Goal: Task Accomplishment & Management: Manage account settings

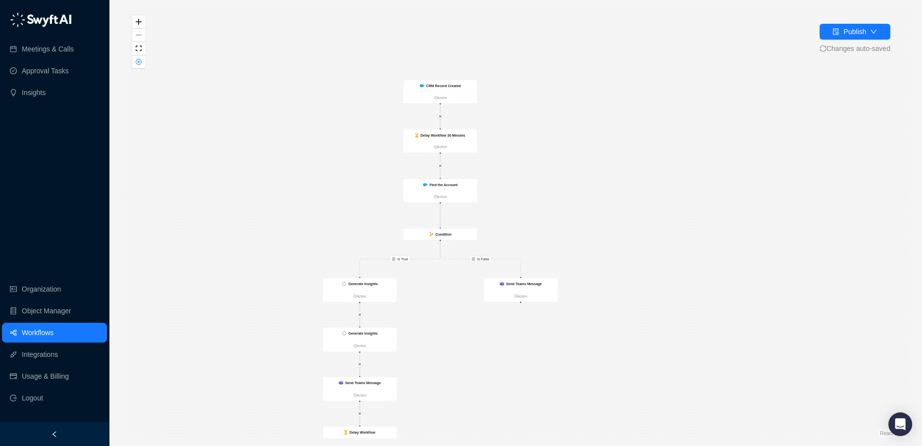
drag, startPoint x: 277, startPoint y: 83, endPoint x: 201, endPoint y: 151, distance: 102.4
click at [201, 151] on div "Is True Is False Send Teams Message Action CRM Record Created Action Delay Work…" at bounding box center [515, 223] width 781 height 430
click at [438, 82] on div "CRM Record Created" at bounding box center [440, 88] width 74 height 12
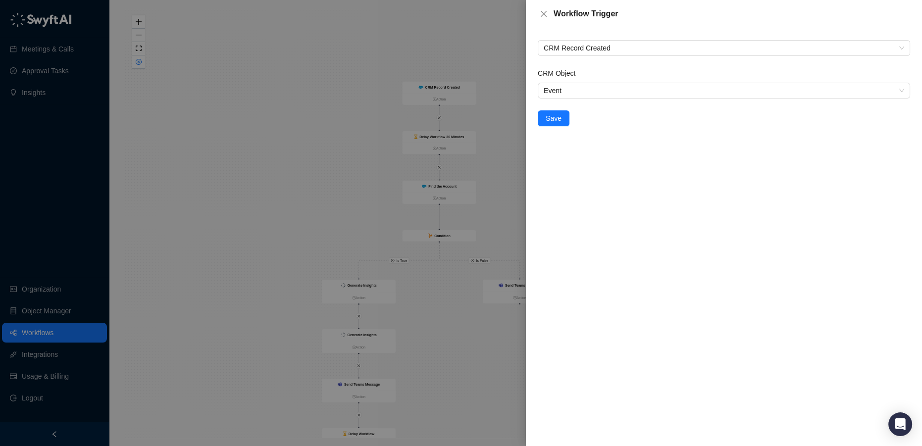
click at [340, 127] on div at bounding box center [461, 223] width 922 height 446
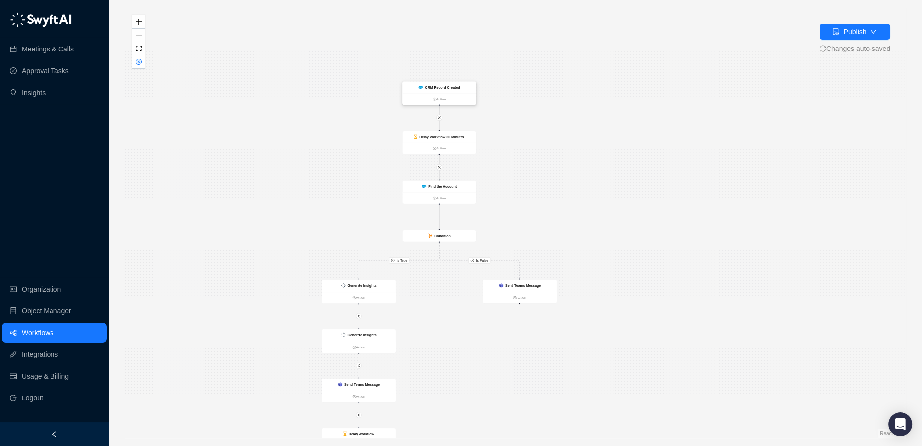
click at [441, 89] on strong "CRM Record Created" at bounding box center [442, 87] width 35 height 4
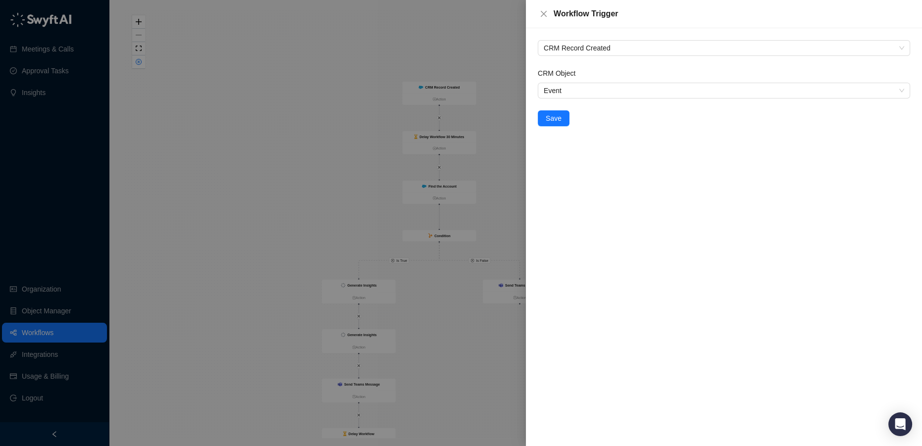
click at [322, 132] on div at bounding box center [461, 223] width 922 height 446
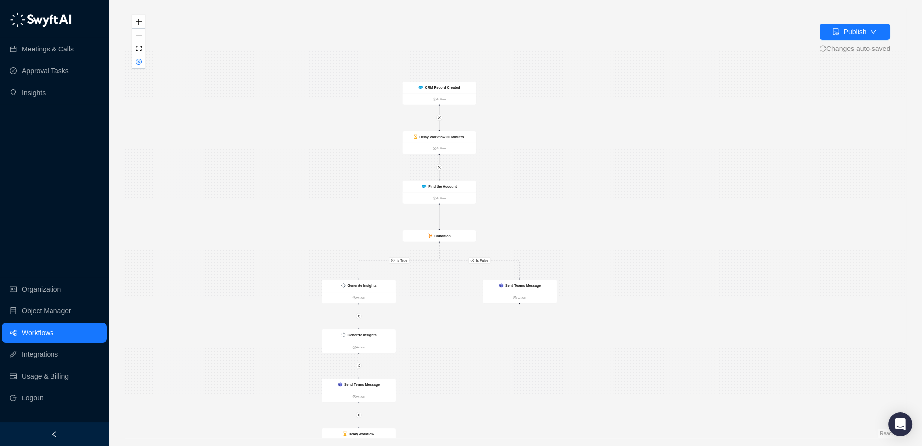
click at [434, 135] on strong "Delay Workflow 30 Minutes" at bounding box center [441, 137] width 45 height 4
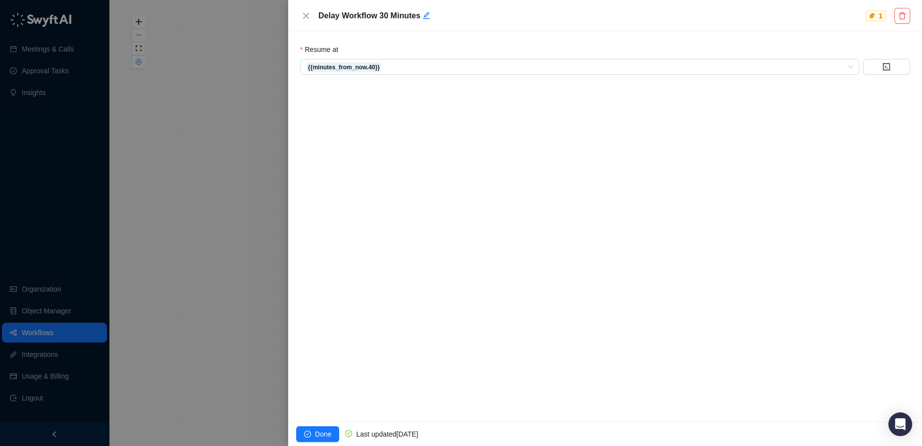
click at [221, 110] on div at bounding box center [461, 223] width 922 height 446
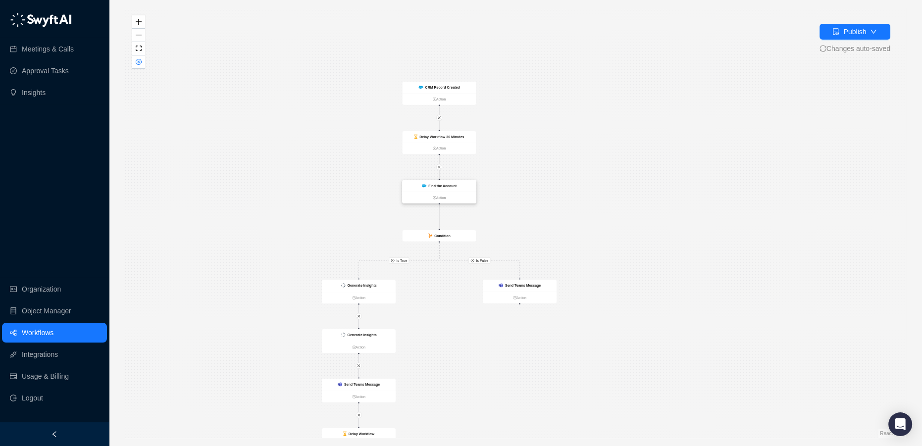
click at [442, 184] on strong "Find the Account" at bounding box center [442, 186] width 28 height 4
click at [439, 184] on strong "Find the Account" at bounding box center [442, 186] width 28 height 4
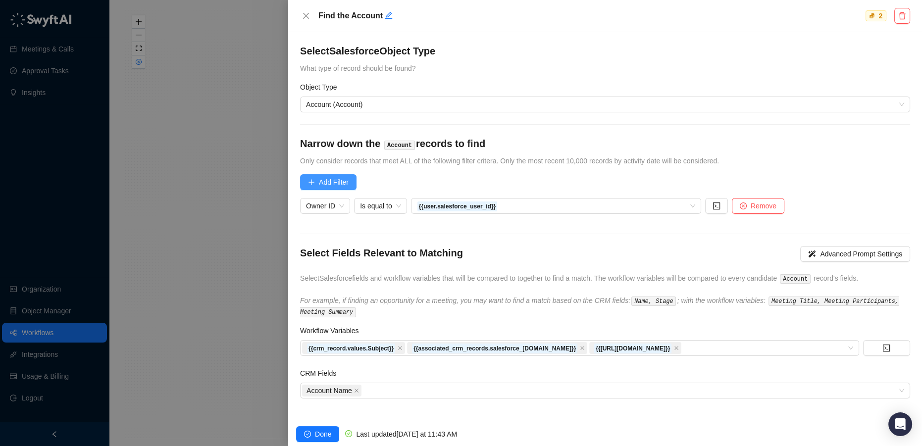
click at [326, 187] on span "Add Filter" at bounding box center [334, 182] width 30 height 11
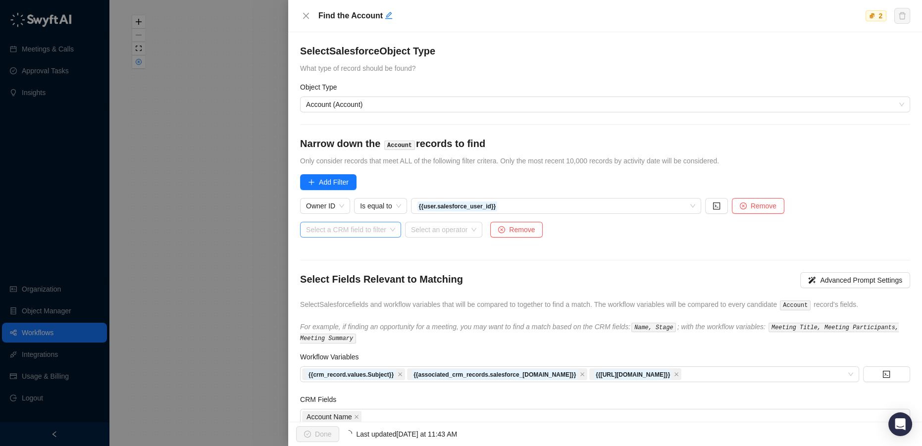
click at [326, 230] on input "search" at bounding box center [347, 229] width 83 height 15
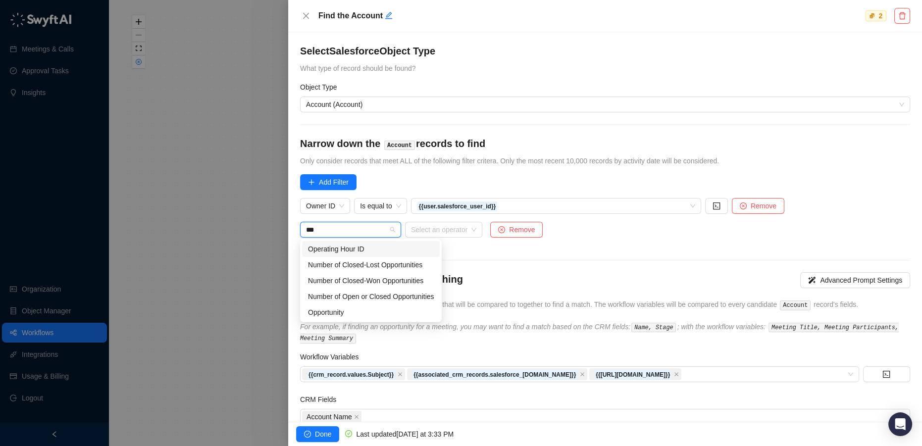
type input "****"
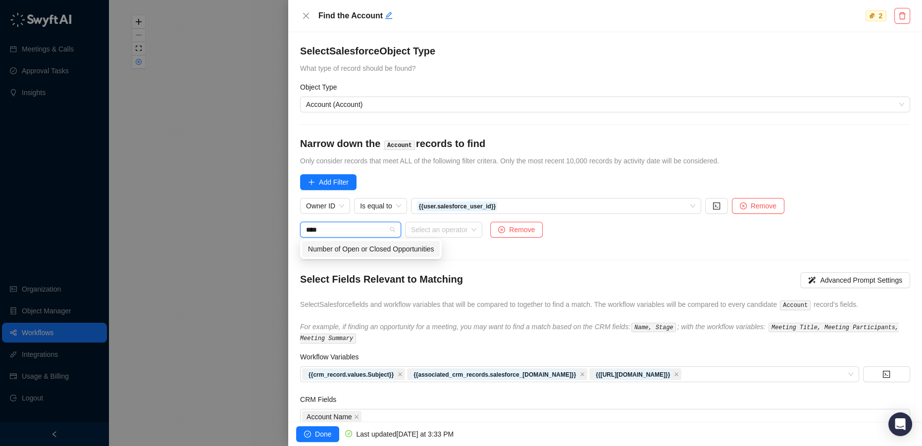
click at [367, 250] on div "Number of Open or Closed Opportunities" at bounding box center [371, 249] width 126 height 11
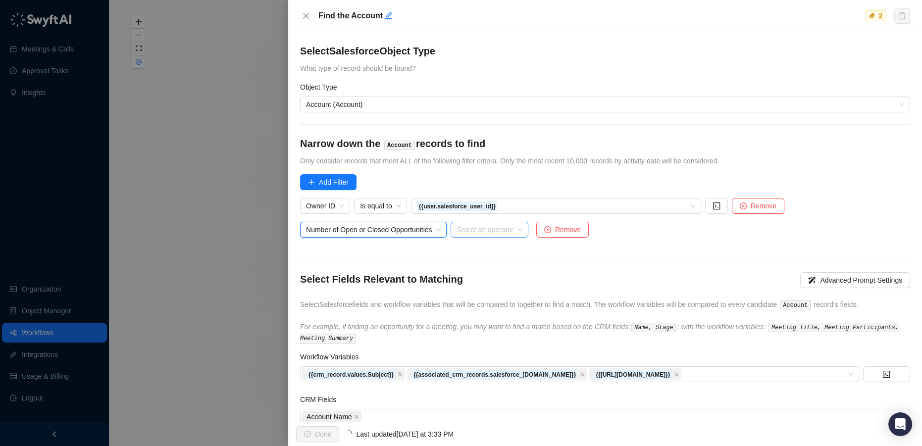
click at [482, 228] on input "search" at bounding box center [485, 229] width 59 height 15
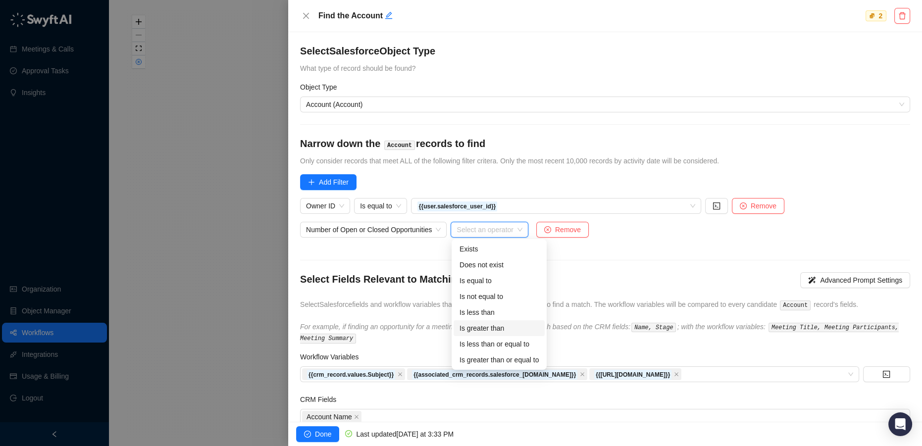
click at [502, 328] on div "Is greater than" at bounding box center [498, 328] width 79 height 11
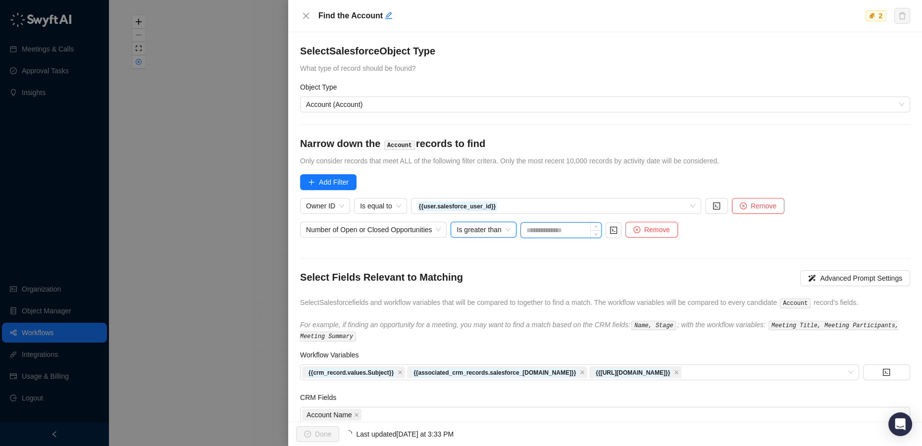
click at [547, 228] on input at bounding box center [561, 230] width 80 height 15
type input "*"
click at [612, 256] on form "Select Salesforce Object Type What type of record should be found? Object Type …" at bounding box center [605, 233] width 610 height 379
click at [767, 209] on span "Remove" at bounding box center [764, 206] width 26 height 11
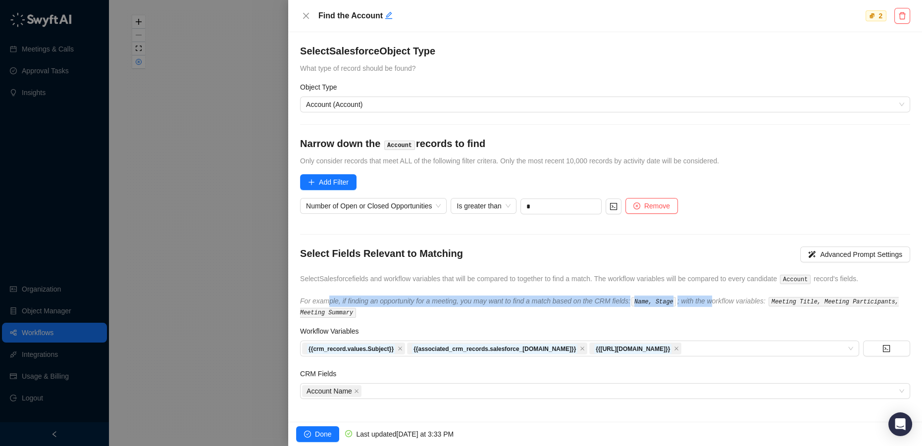
drag, startPoint x: 328, startPoint y: 299, endPoint x: 704, endPoint y: 299, distance: 375.8
click at [704, 299] on icon "For example, if finding an opportunity for a meeting, you may want to find a ma…" at bounding box center [599, 306] width 599 height 19
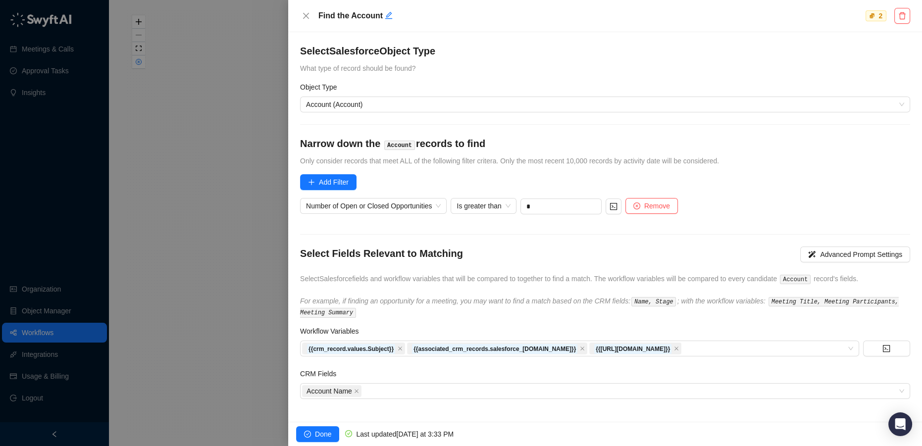
click at [400, 326] on div "Workflow Variables" at bounding box center [605, 333] width 610 height 15
click at [310, 435] on icon "check-circle" at bounding box center [307, 434] width 7 height 7
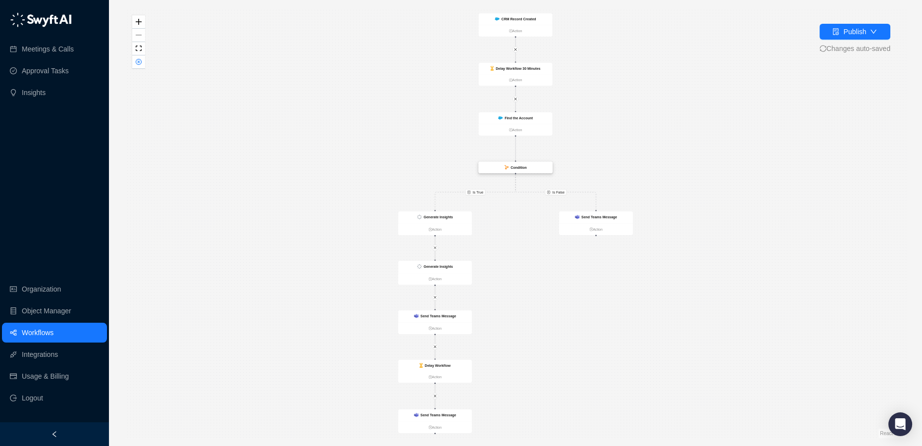
click at [516, 170] on div "Condition" at bounding box center [516, 167] width 74 height 11
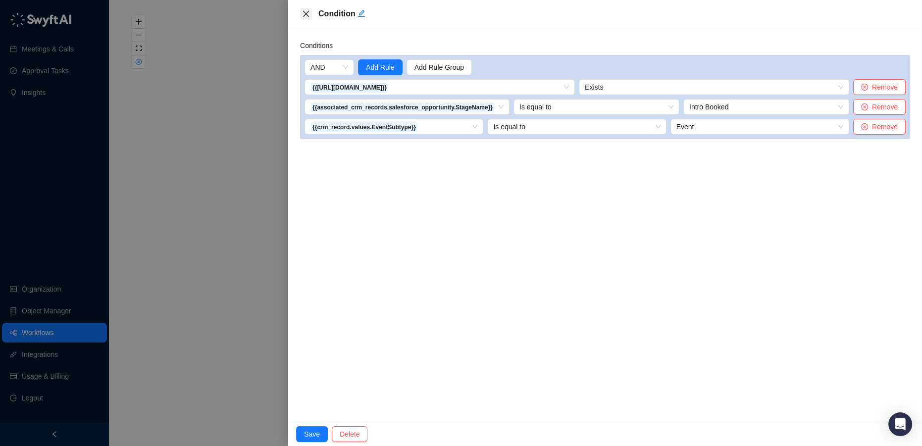
click at [307, 16] on icon "close" at bounding box center [306, 14] width 8 height 8
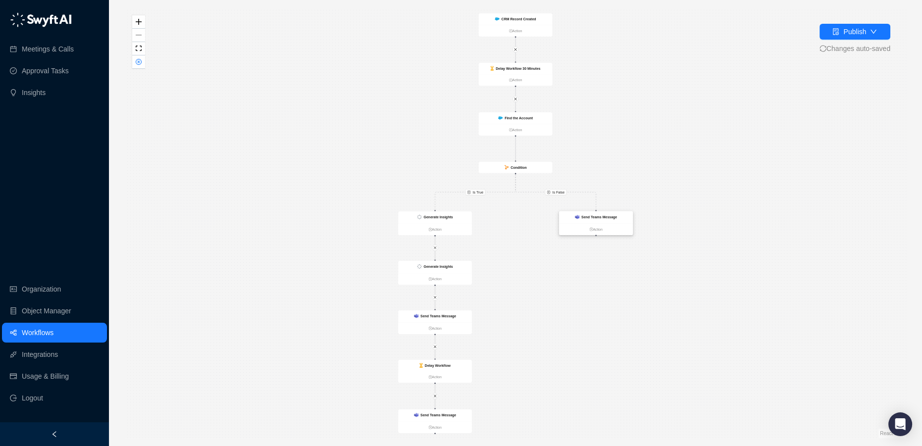
click at [594, 213] on div "Send Teams Message" at bounding box center [596, 217] width 74 height 12
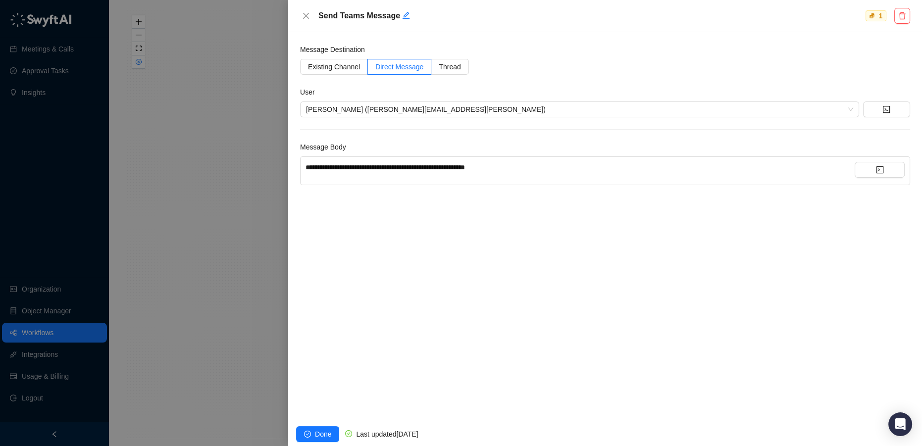
click at [521, 168] on div "**********" at bounding box center [579, 167] width 549 height 11
click at [892, 166] on button "button" at bounding box center [880, 170] width 50 height 16
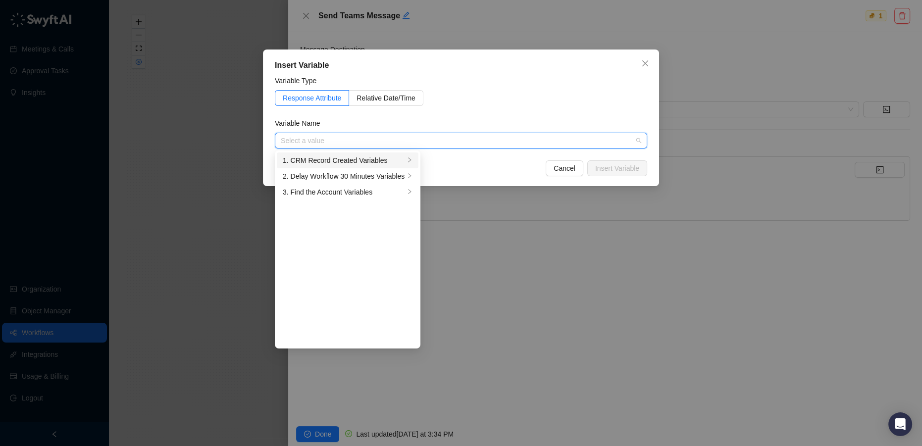
click at [371, 161] on div "1. CRM Record Created Variables" at bounding box center [344, 160] width 122 height 11
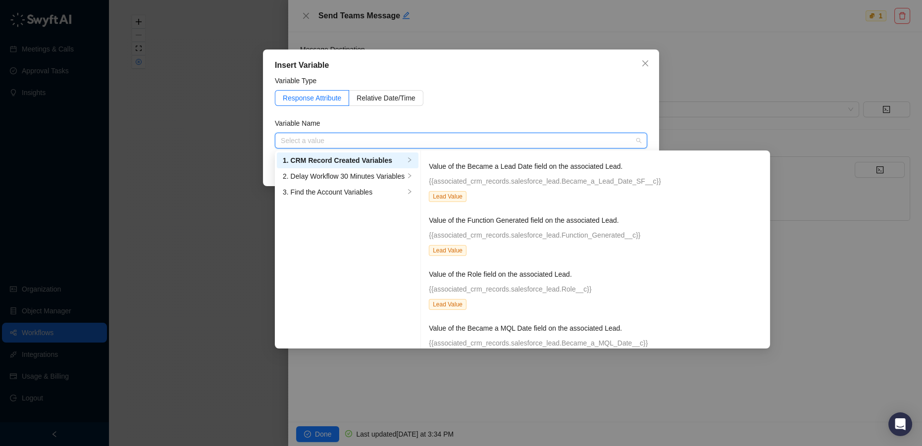
scroll to position [4681, 0]
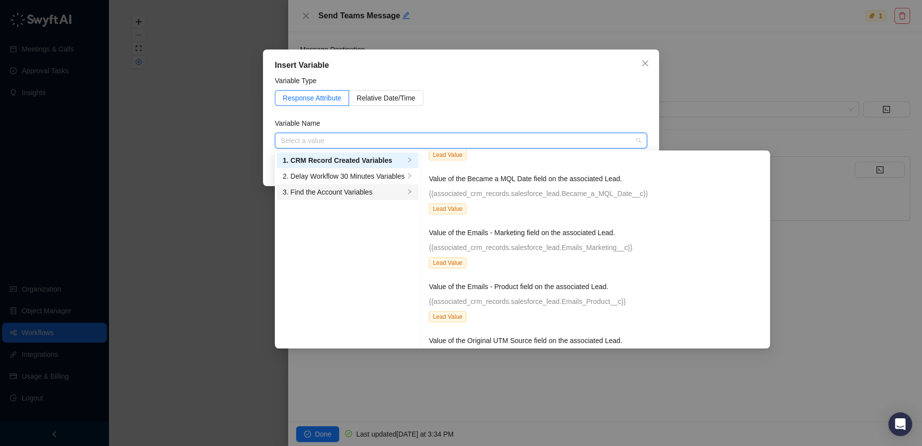
click at [341, 195] on div "3. Find the Account Variables" at bounding box center [344, 192] width 122 height 11
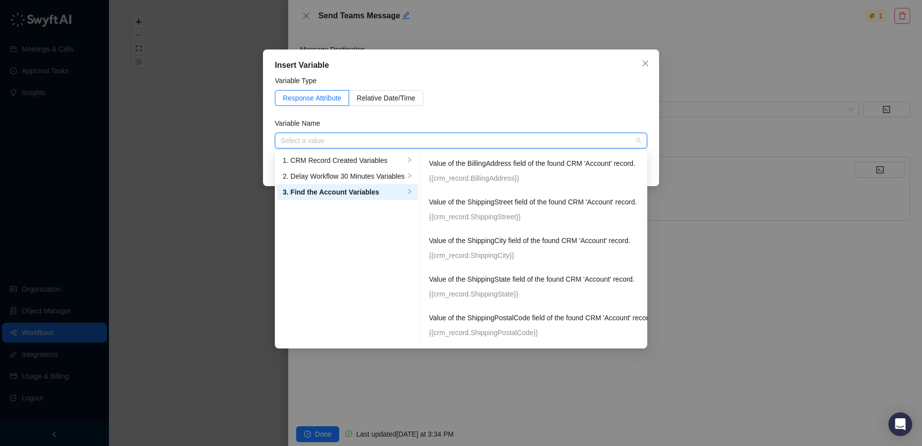
scroll to position [391, 0]
click at [645, 66] on icon "close" at bounding box center [645, 63] width 8 height 8
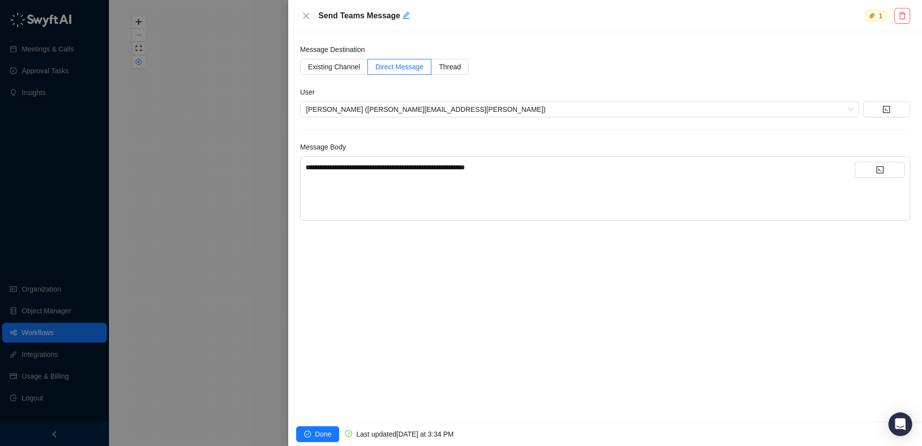
click at [537, 168] on div "**********" at bounding box center [579, 167] width 549 height 11
click at [874, 172] on button "button" at bounding box center [880, 170] width 50 height 16
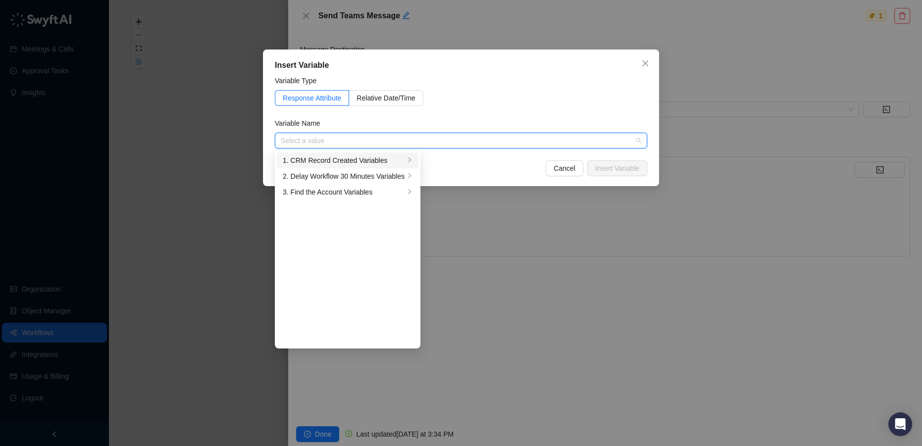
click at [359, 160] on div "1. CRM Record Created Variables" at bounding box center [344, 160] width 122 height 11
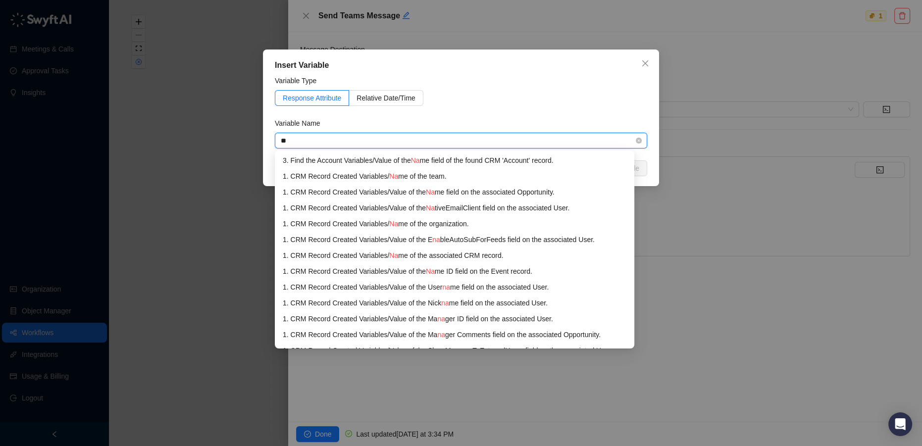
type input "*"
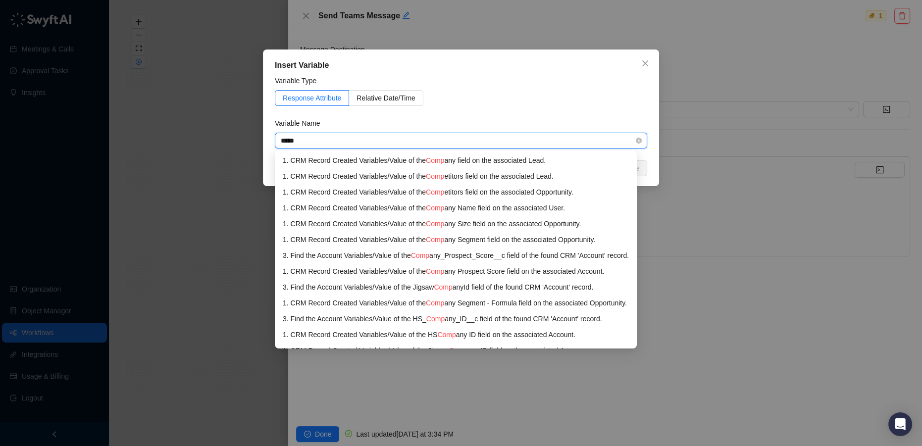
type input "******"
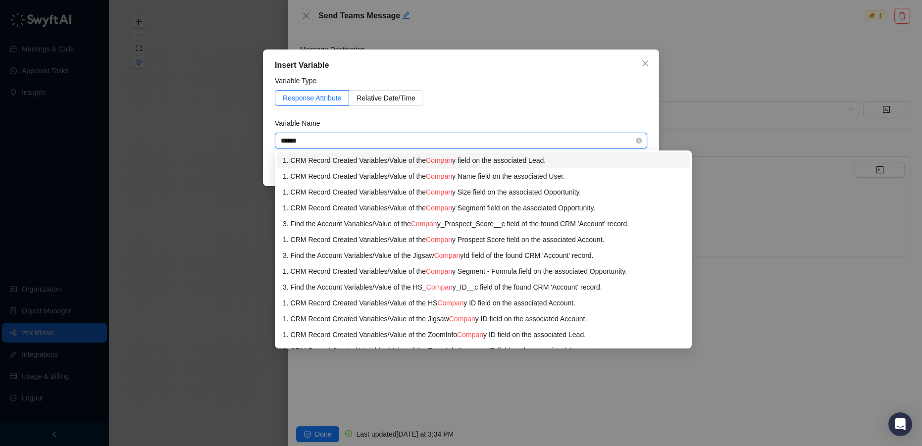
click at [447, 159] on span "Compan" at bounding box center [439, 160] width 26 height 8
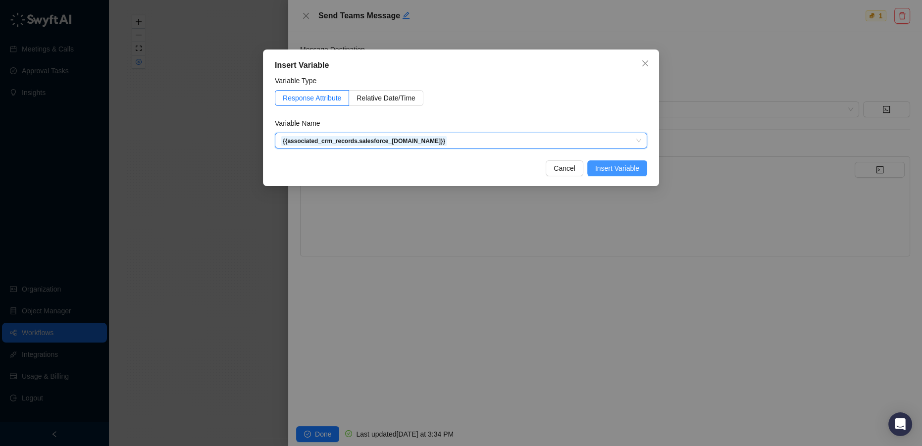
click at [608, 166] on span "Insert Variable" at bounding box center [617, 168] width 44 height 11
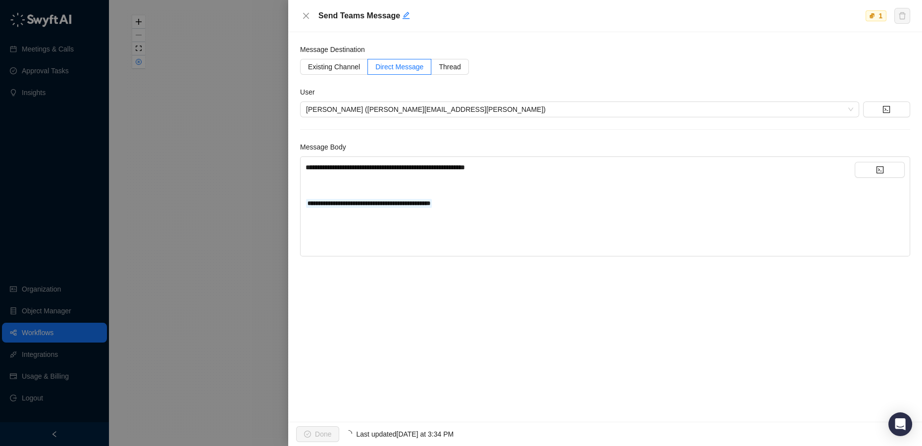
click at [468, 202] on div "**********" at bounding box center [579, 203] width 549 height 11
click at [883, 171] on button "button" at bounding box center [880, 170] width 50 height 16
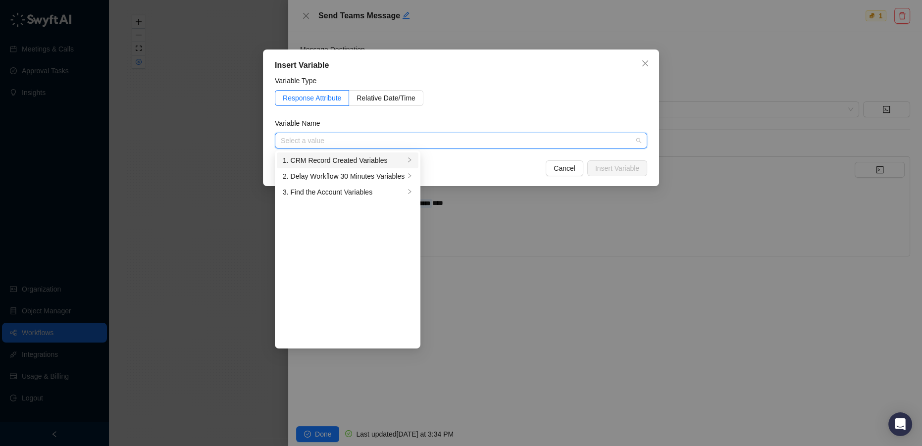
click at [333, 158] on div "1. CRM Record Created Variables" at bounding box center [344, 160] width 122 height 11
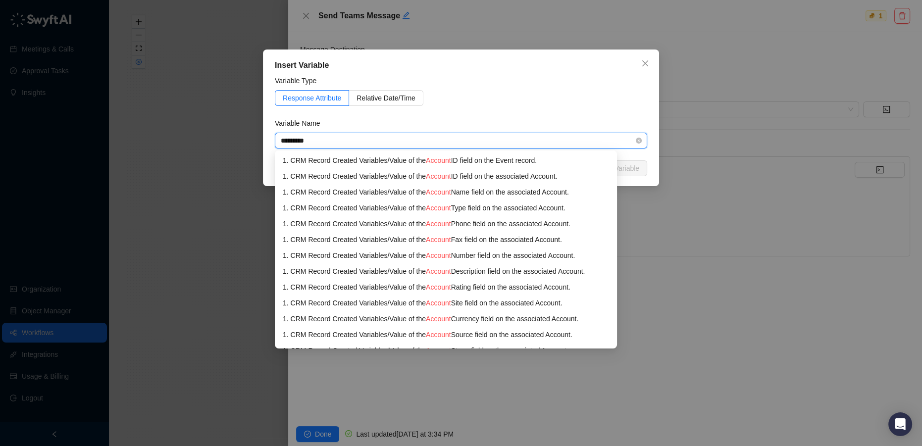
type input "**********"
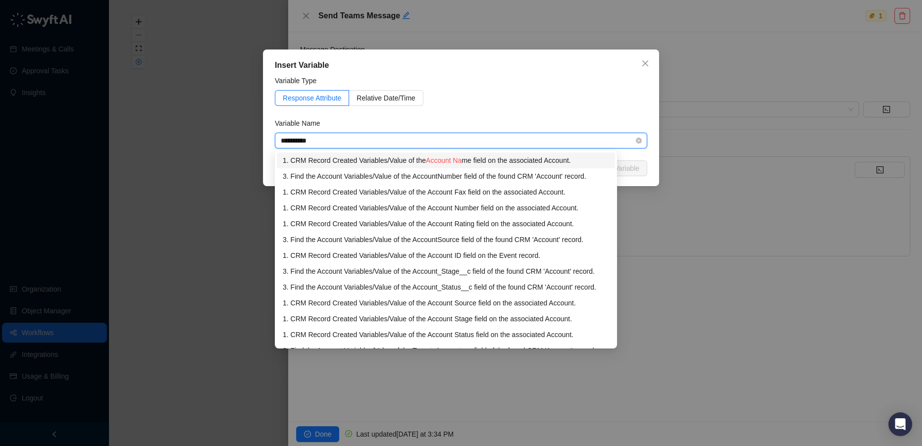
click at [348, 158] on div "1. CRM Record Created Variables / Value of the Account Na me field on the assoc…" at bounding box center [446, 160] width 326 height 11
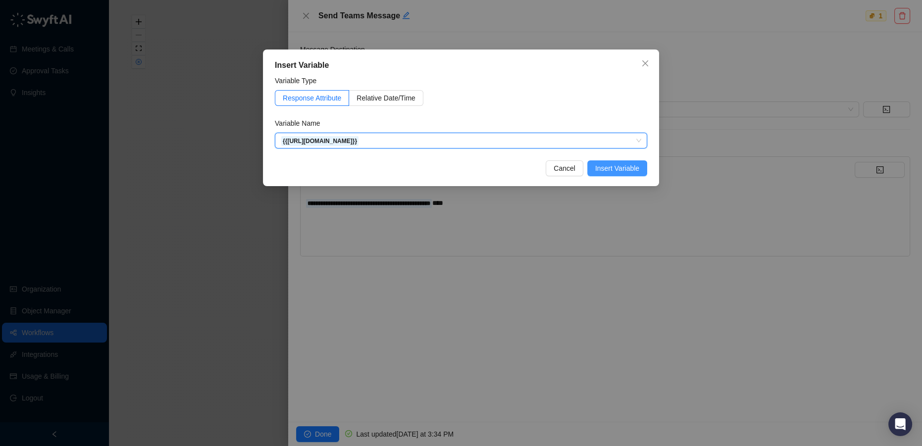
click at [628, 165] on span "Insert Variable" at bounding box center [617, 168] width 44 height 11
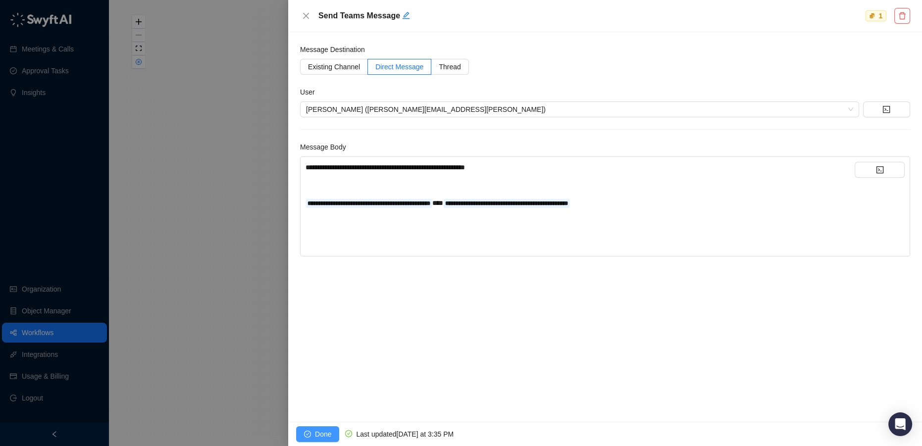
click at [318, 437] on span "Done" at bounding box center [323, 434] width 16 height 11
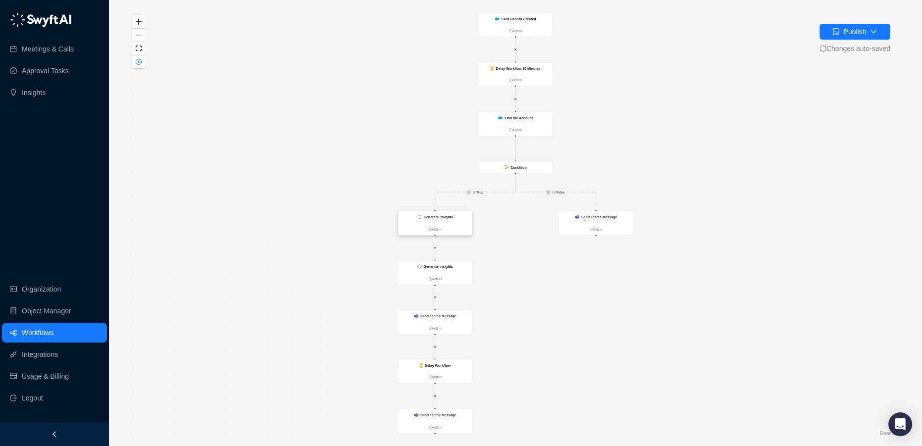
click at [438, 218] on strong "Generate Insights" at bounding box center [437, 217] width 29 height 4
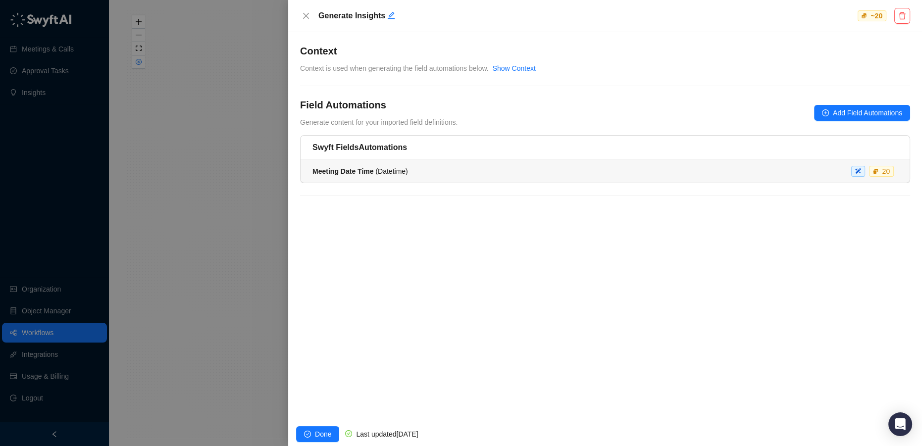
click at [809, 171] on div "Meeting Date Time ( Datetime ) 20" at bounding box center [604, 171] width 585 height 11
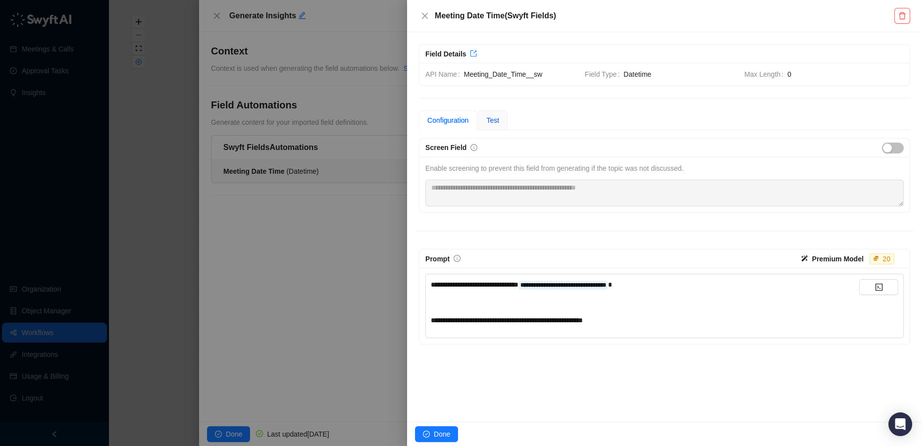
click at [488, 119] on span "Test" at bounding box center [492, 120] width 13 height 8
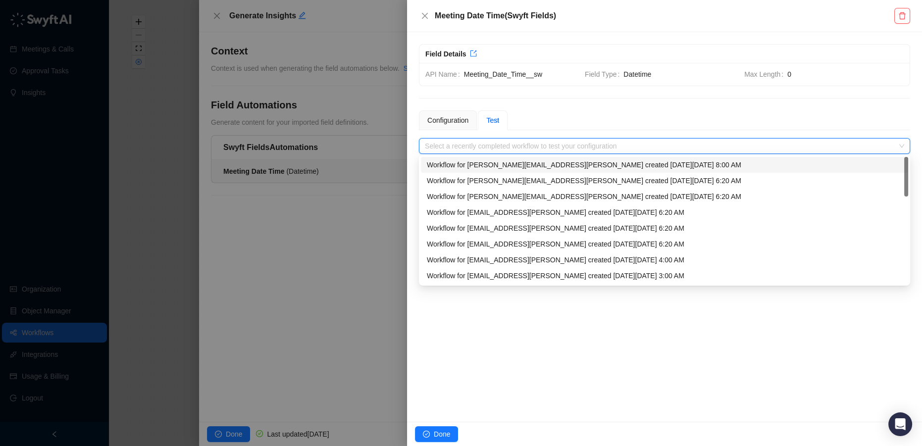
click at [484, 144] on input "search" at bounding box center [661, 146] width 473 height 15
click at [485, 163] on div "Workflow for [PERSON_NAME][EMAIL_ADDRESS][PERSON_NAME] created [DATE][DATE] 8:0…" at bounding box center [664, 164] width 475 height 11
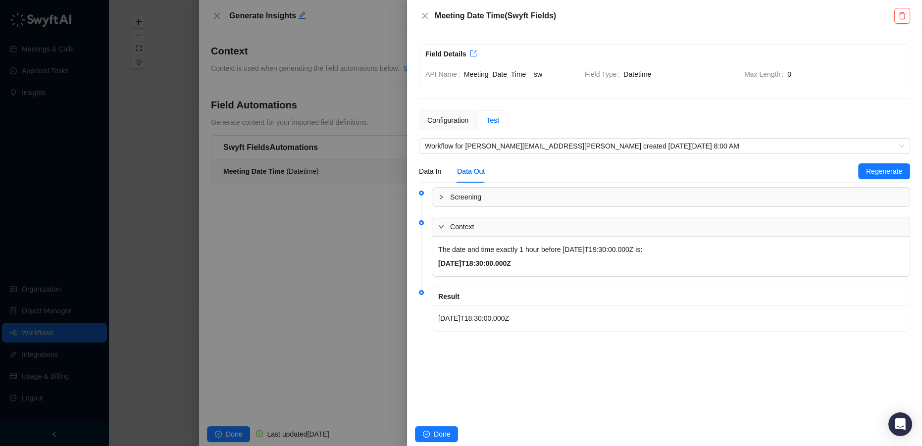
drag, startPoint x: 482, startPoint y: 249, endPoint x: 519, endPoint y: 262, distance: 39.2
click at [539, 265] on p "[DATE]T18:30:00.000Z" at bounding box center [670, 263] width 465 height 14
click at [437, 164] on div "Data In" at bounding box center [430, 171] width 22 height 23
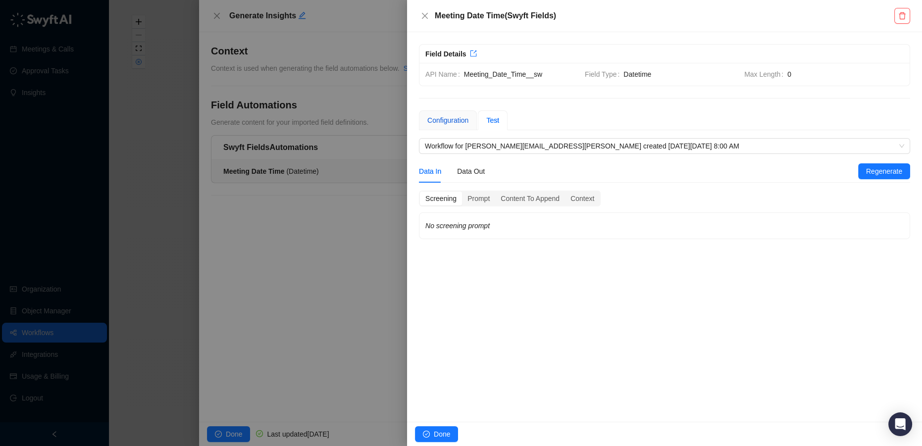
click at [442, 120] on div "Configuration" at bounding box center [447, 120] width 41 height 11
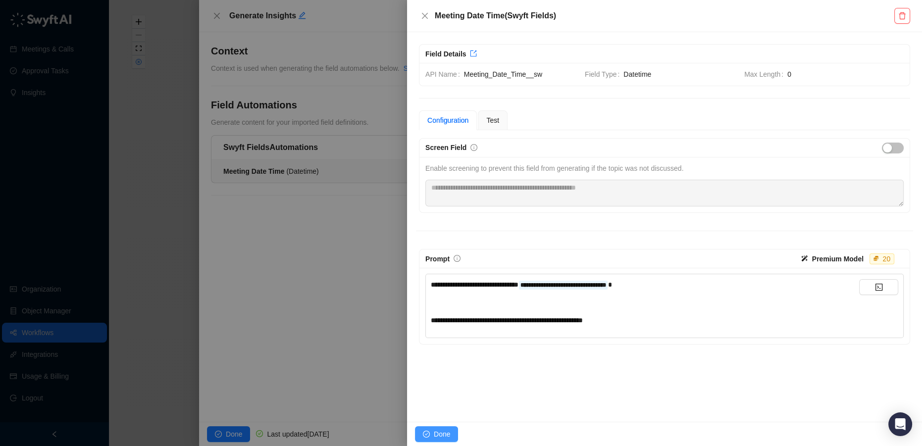
click at [446, 435] on span "Done" at bounding box center [442, 434] width 16 height 11
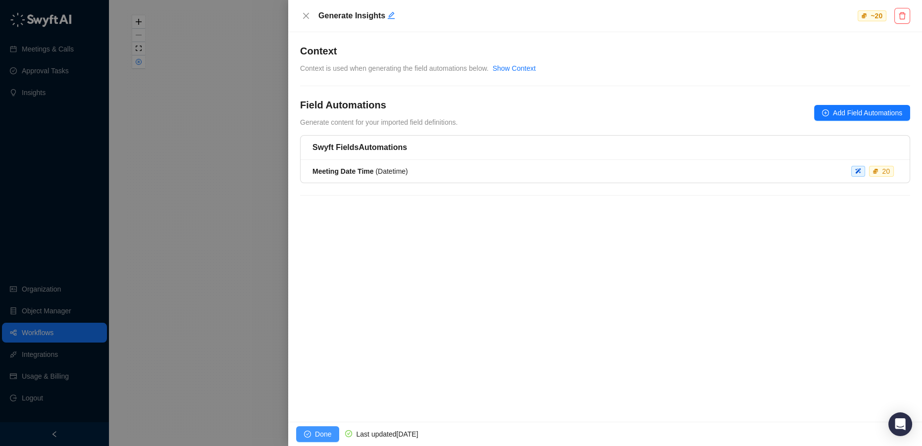
click at [315, 432] on span "Done" at bounding box center [323, 434] width 16 height 11
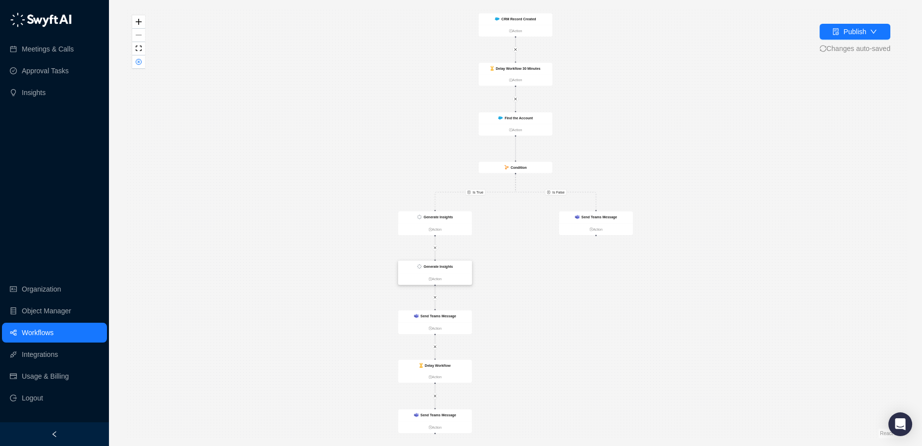
click at [431, 262] on div "Generate Insights" at bounding box center [435, 267] width 74 height 12
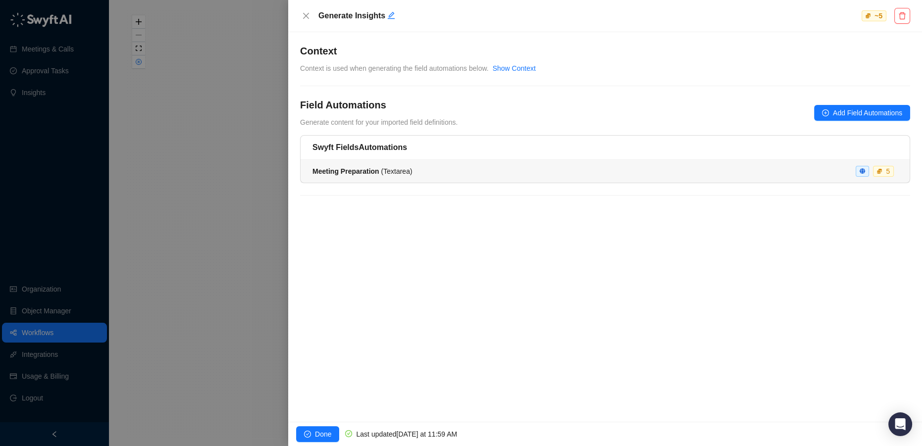
click at [475, 175] on div "Meeting Preparation ( Textarea ) 5" at bounding box center [604, 171] width 585 height 11
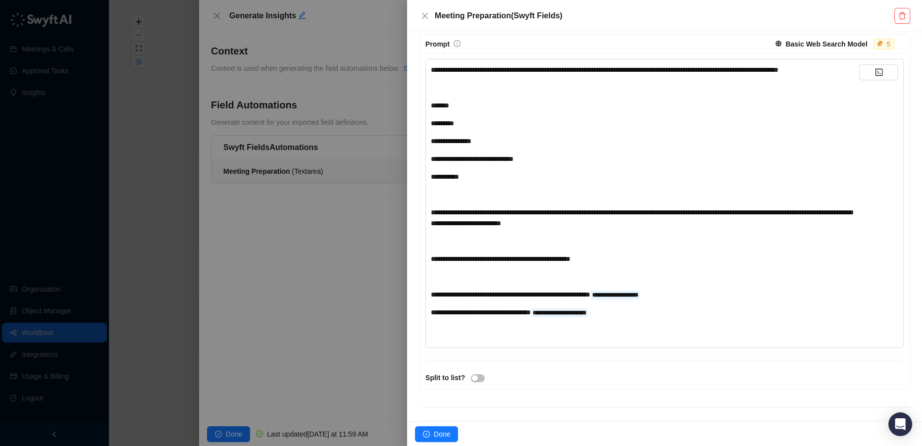
scroll to position [225, 0]
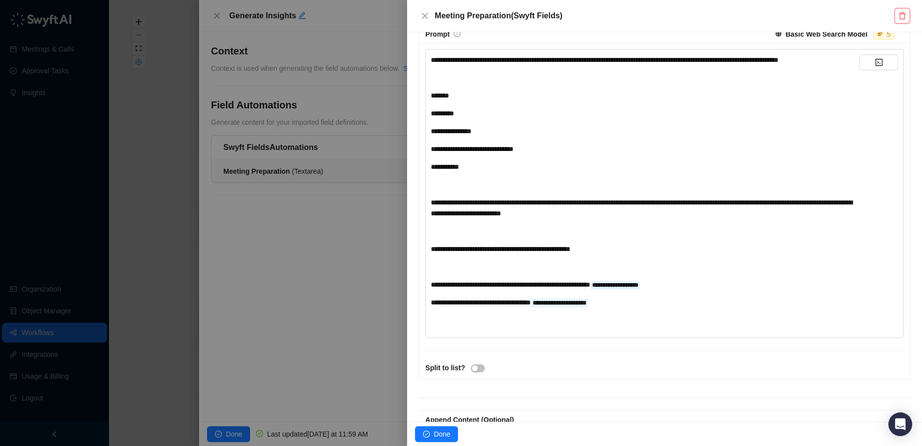
click at [242, 433] on div at bounding box center [461, 223] width 922 height 446
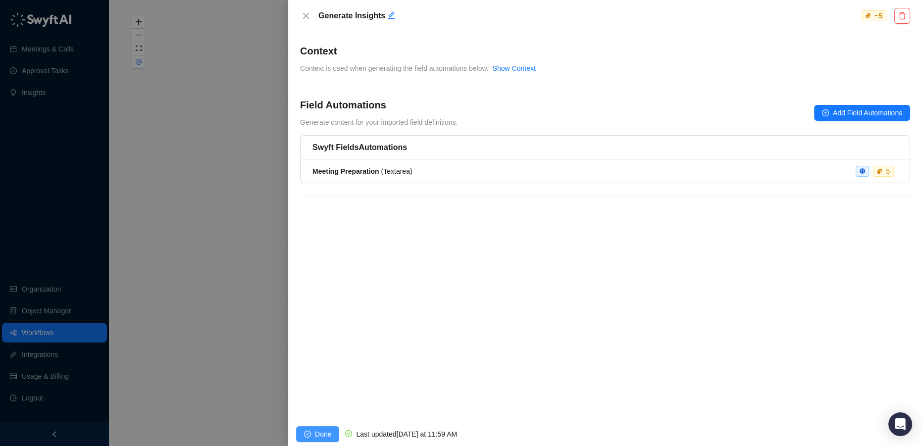
click at [302, 431] on button "Done" at bounding box center [317, 434] width 43 height 16
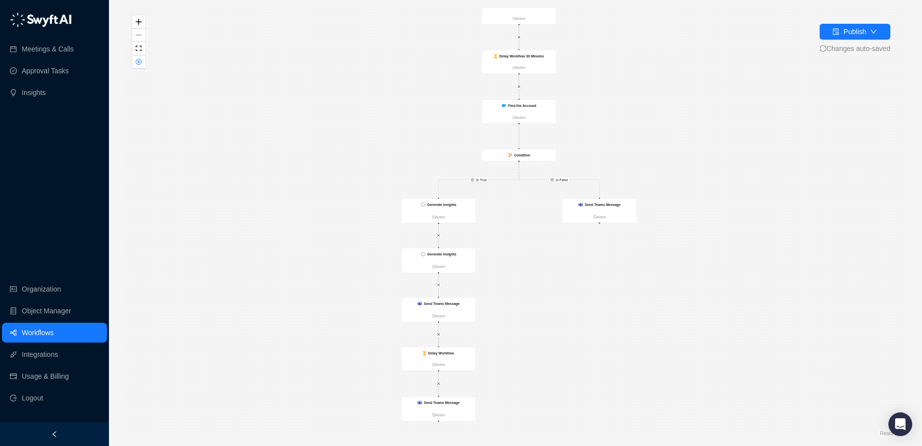
drag, startPoint x: 502, startPoint y: 322, endPoint x: 504, endPoint y: 305, distance: 16.9
click at [505, 305] on div "Is True Is False Send Teams Message Action CRM Record Created Action Delay Work…" at bounding box center [515, 223] width 781 height 430
click at [424, 300] on div "Send Teams Message" at bounding box center [438, 299] width 42 height 5
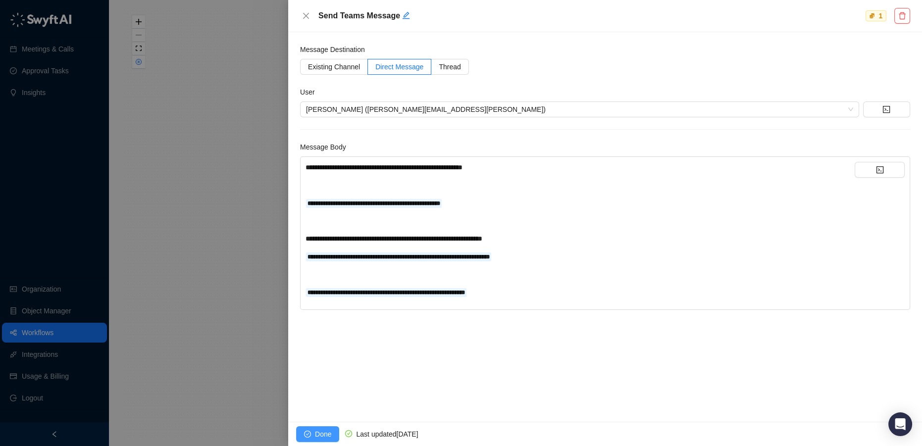
click at [317, 437] on span "Done" at bounding box center [323, 434] width 16 height 11
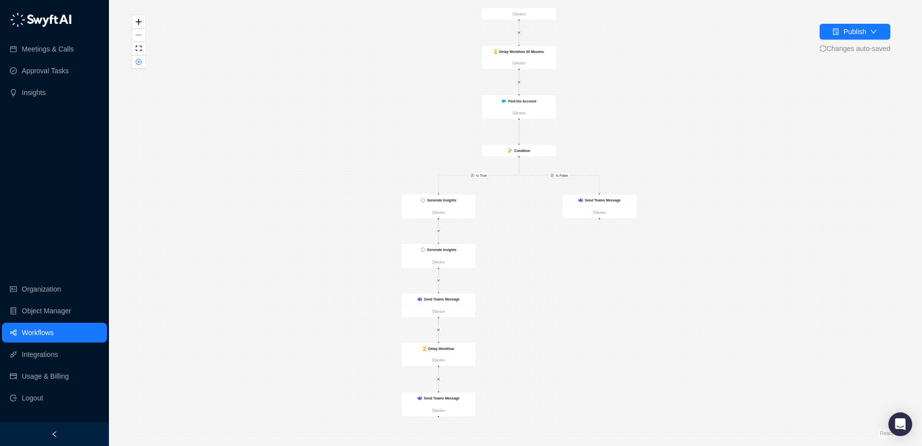
click at [44, 332] on link "Workflows" at bounding box center [38, 333] width 32 height 20
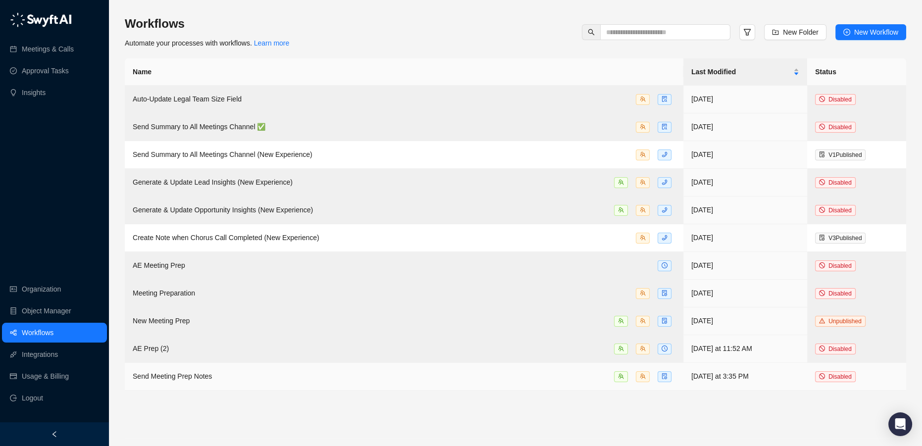
click at [181, 375] on span "Send Meeting Prep Notes" at bounding box center [172, 376] width 79 height 8
click at [293, 371] on div "Send Meeting Prep Notes" at bounding box center [404, 376] width 543 height 11
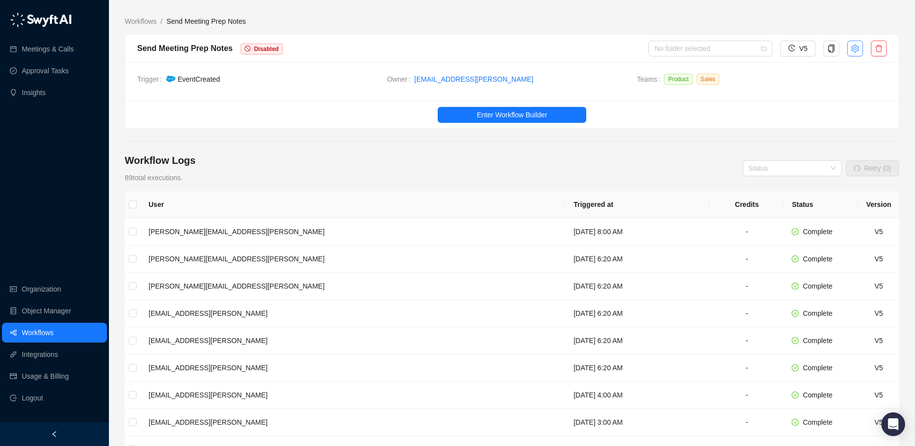
click at [854, 45] on icon "setting" at bounding box center [854, 48] width 7 height 8
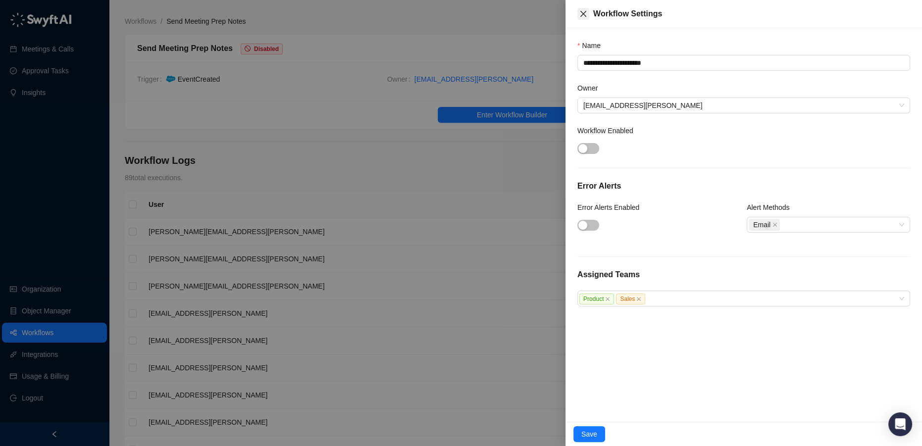
click at [578, 10] on button "Close" at bounding box center [583, 14] width 12 height 12
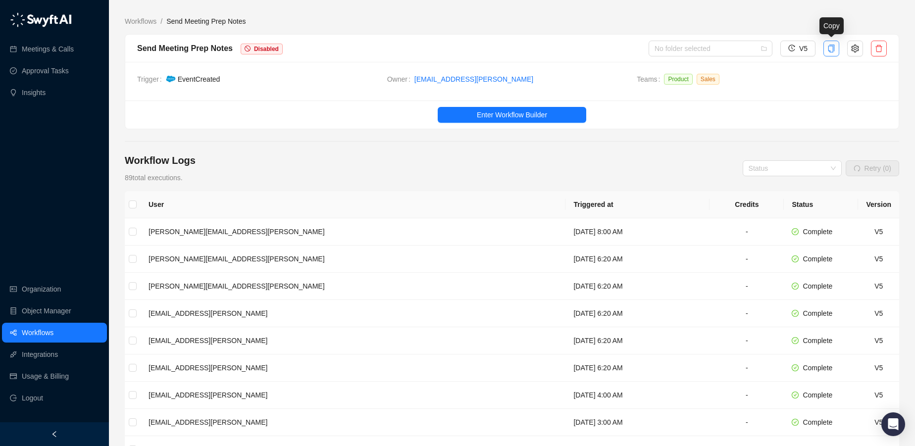
click at [832, 48] on icon "copy" at bounding box center [831, 49] width 8 height 8
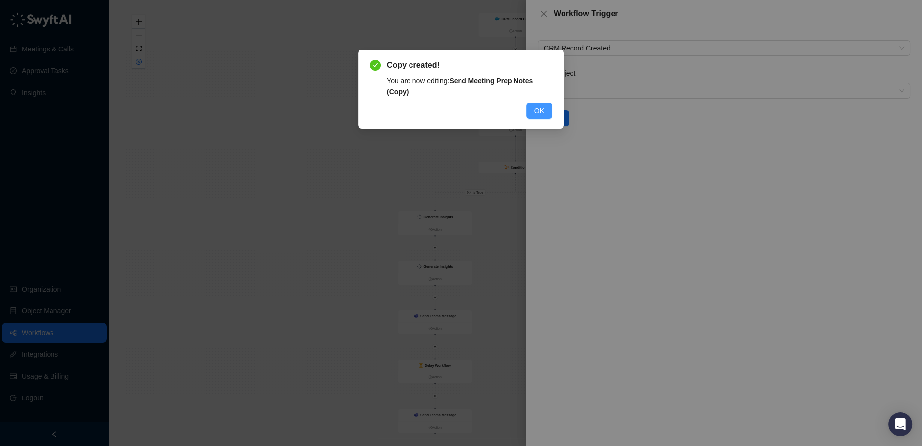
click at [539, 113] on span "OK" at bounding box center [539, 110] width 10 height 11
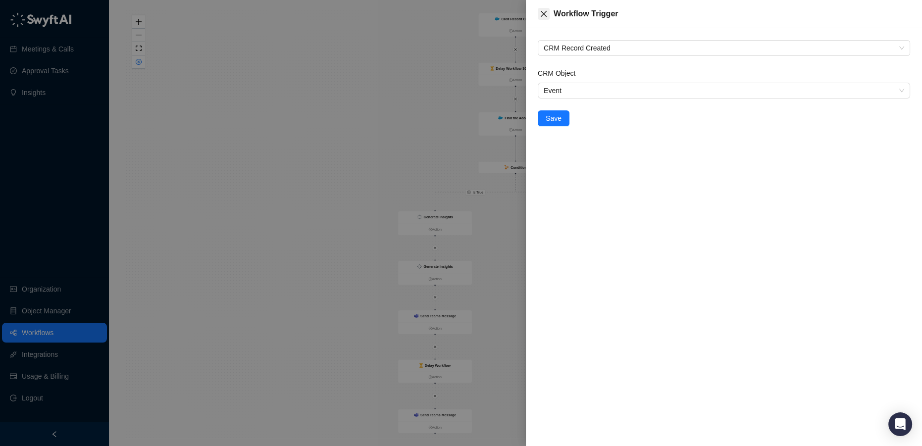
click at [545, 17] on icon "close" at bounding box center [544, 14] width 8 height 8
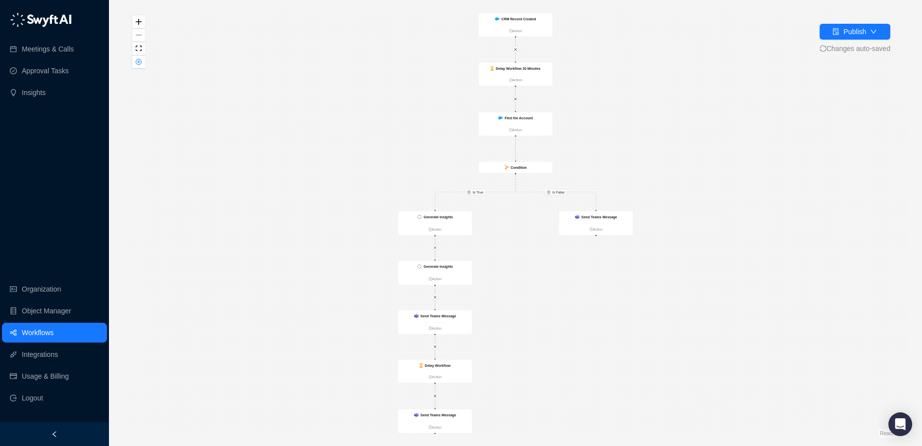
click at [24, 330] on link "Workflows" at bounding box center [38, 333] width 32 height 20
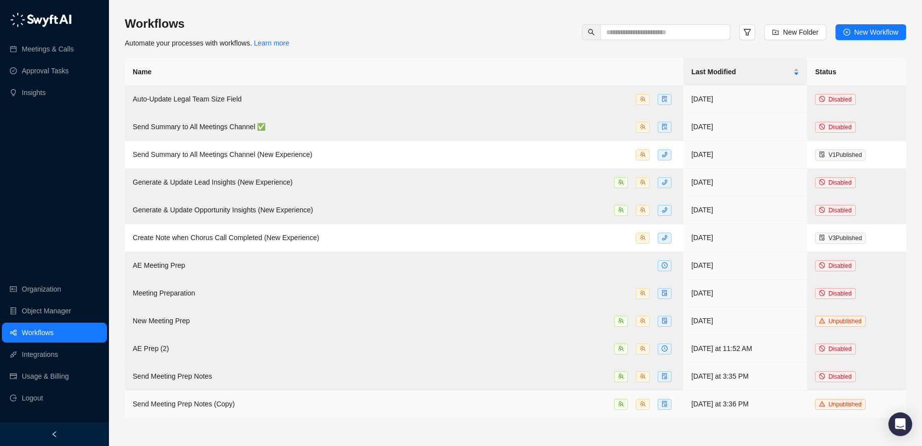
click at [558, 401] on div "Send Meeting Prep Notes (Copy)" at bounding box center [404, 404] width 543 height 11
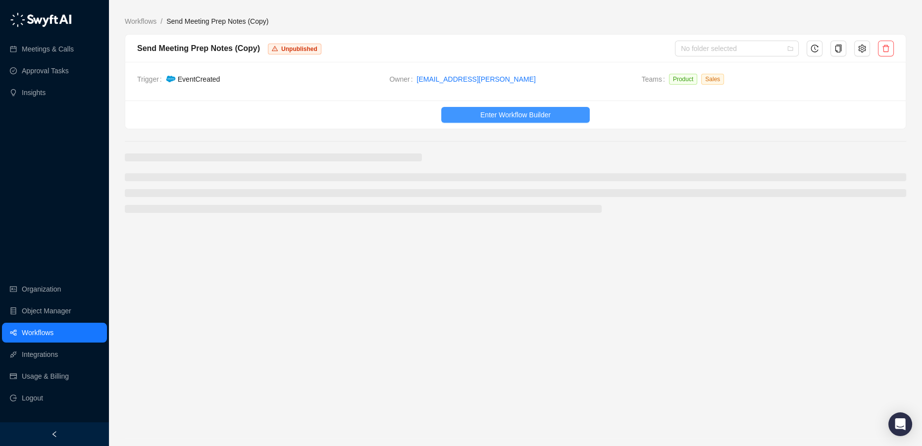
click at [492, 118] on span "Enter Workflow Builder" at bounding box center [515, 114] width 70 height 11
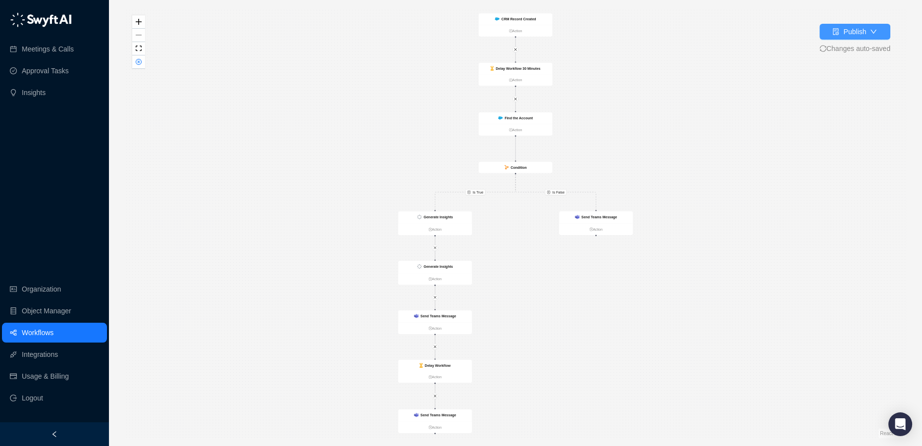
click at [849, 36] on div "Publish" at bounding box center [854, 31] width 23 height 11
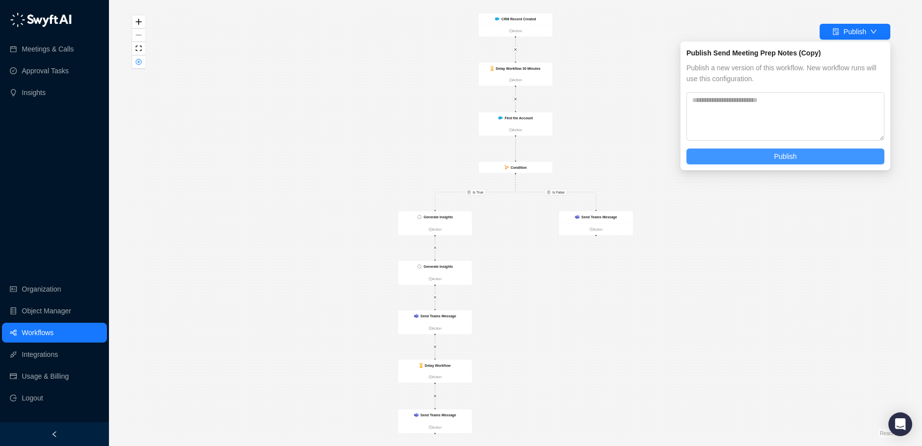
click at [790, 152] on span "Publish" at bounding box center [785, 156] width 23 height 11
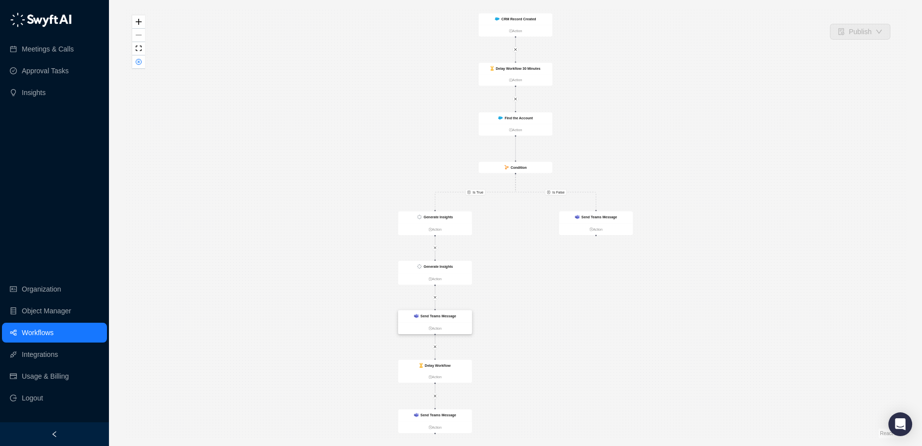
click at [436, 316] on strong "Send Teams Message" at bounding box center [438, 316] width 36 height 4
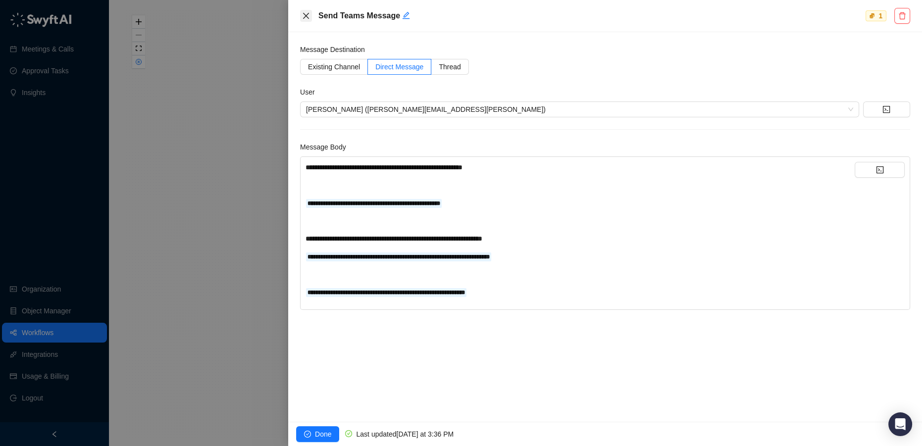
click at [305, 16] on icon "close" at bounding box center [306, 16] width 6 height 6
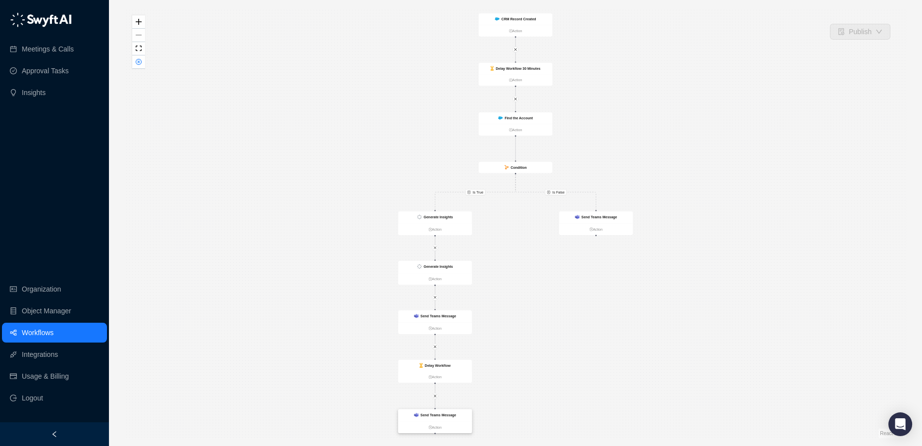
click at [442, 417] on strong "Send Teams Message" at bounding box center [438, 415] width 36 height 4
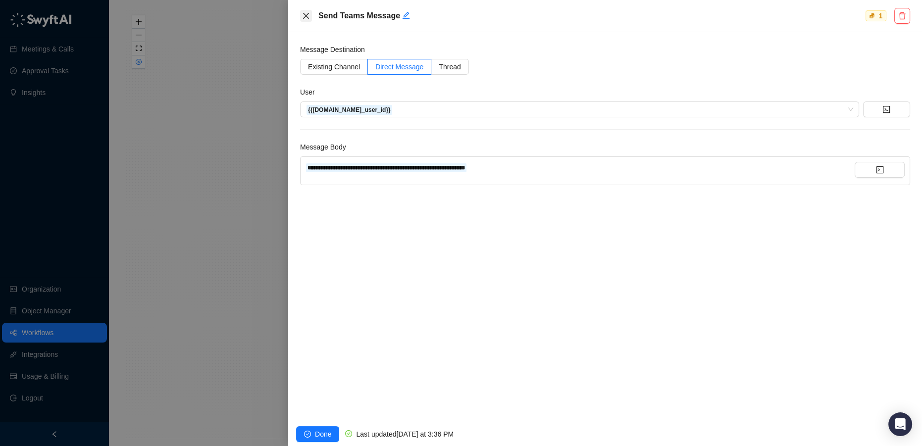
click at [305, 15] on icon "close" at bounding box center [306, 16] width 6 height 6
